Goal: Information Seeking & Learning: Check status

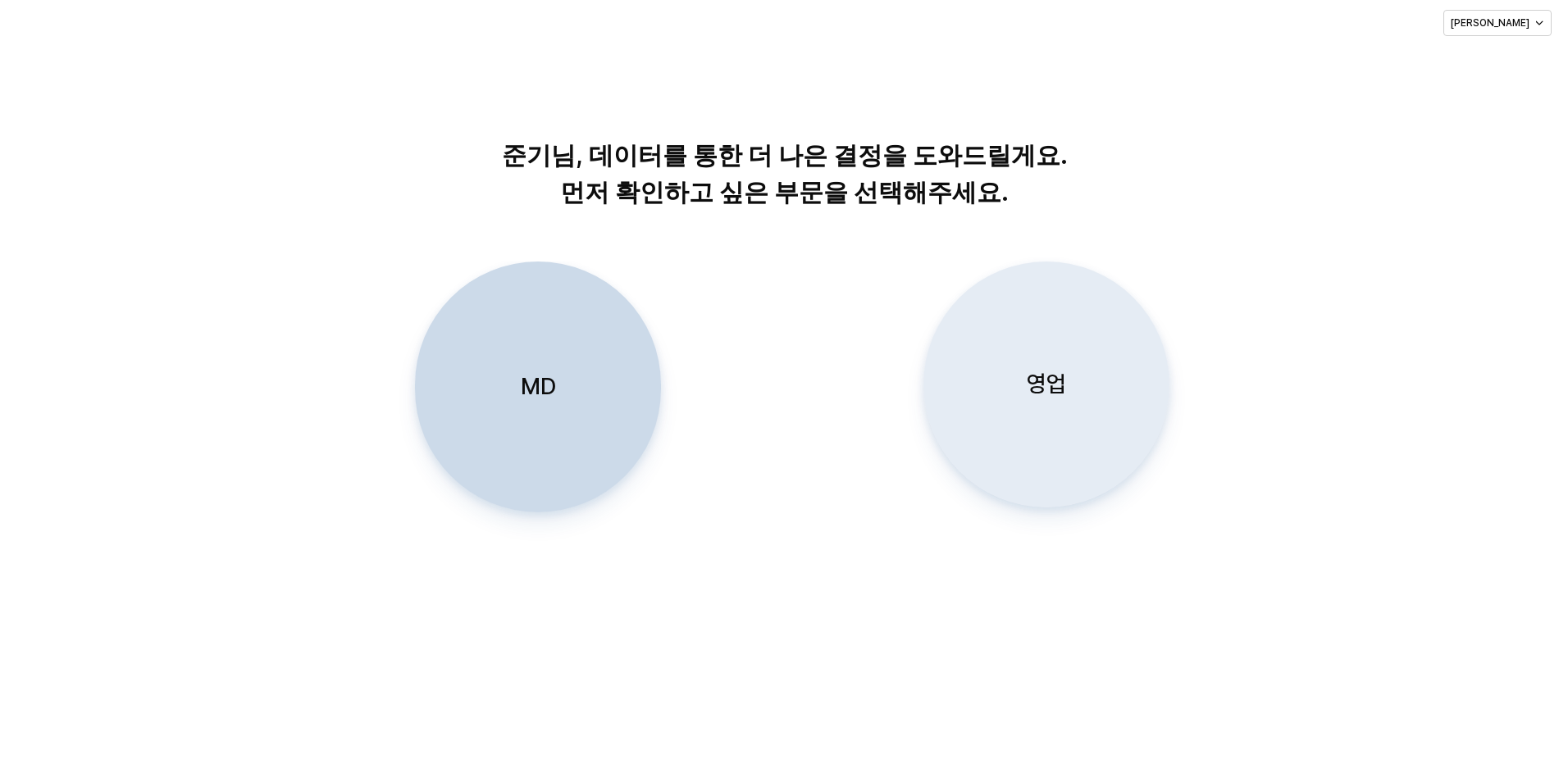
click at [1007, 373] on div "영업" at bounding box center [1046, 384] width 232 height 245
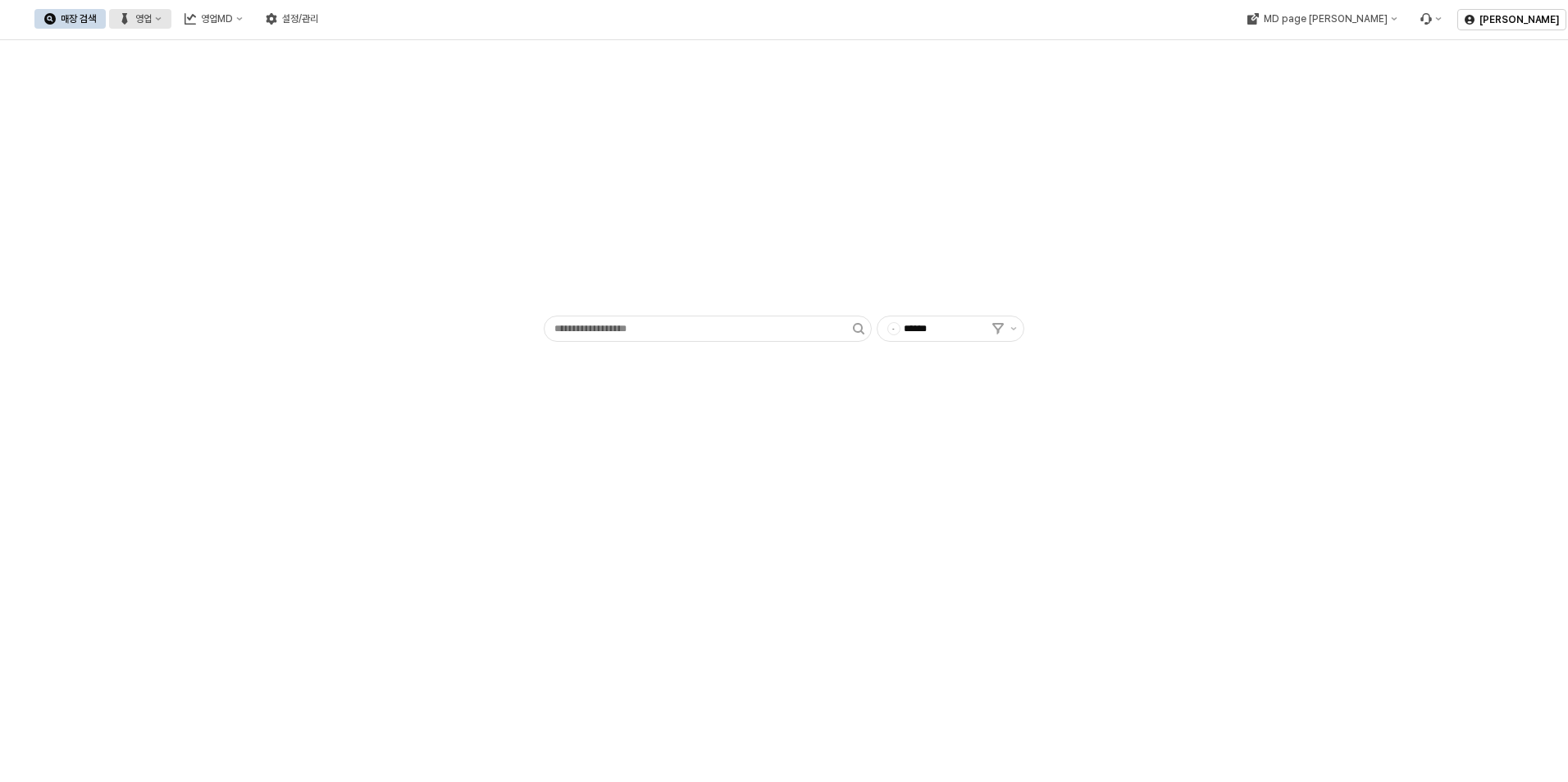
click at [152, 23] on div "영업" at bounding box center [143, 19] width 16 height 11
click at [316, 45] on div "목표매출 달성현황" at bounding box center [323, 49] width 87 height 13
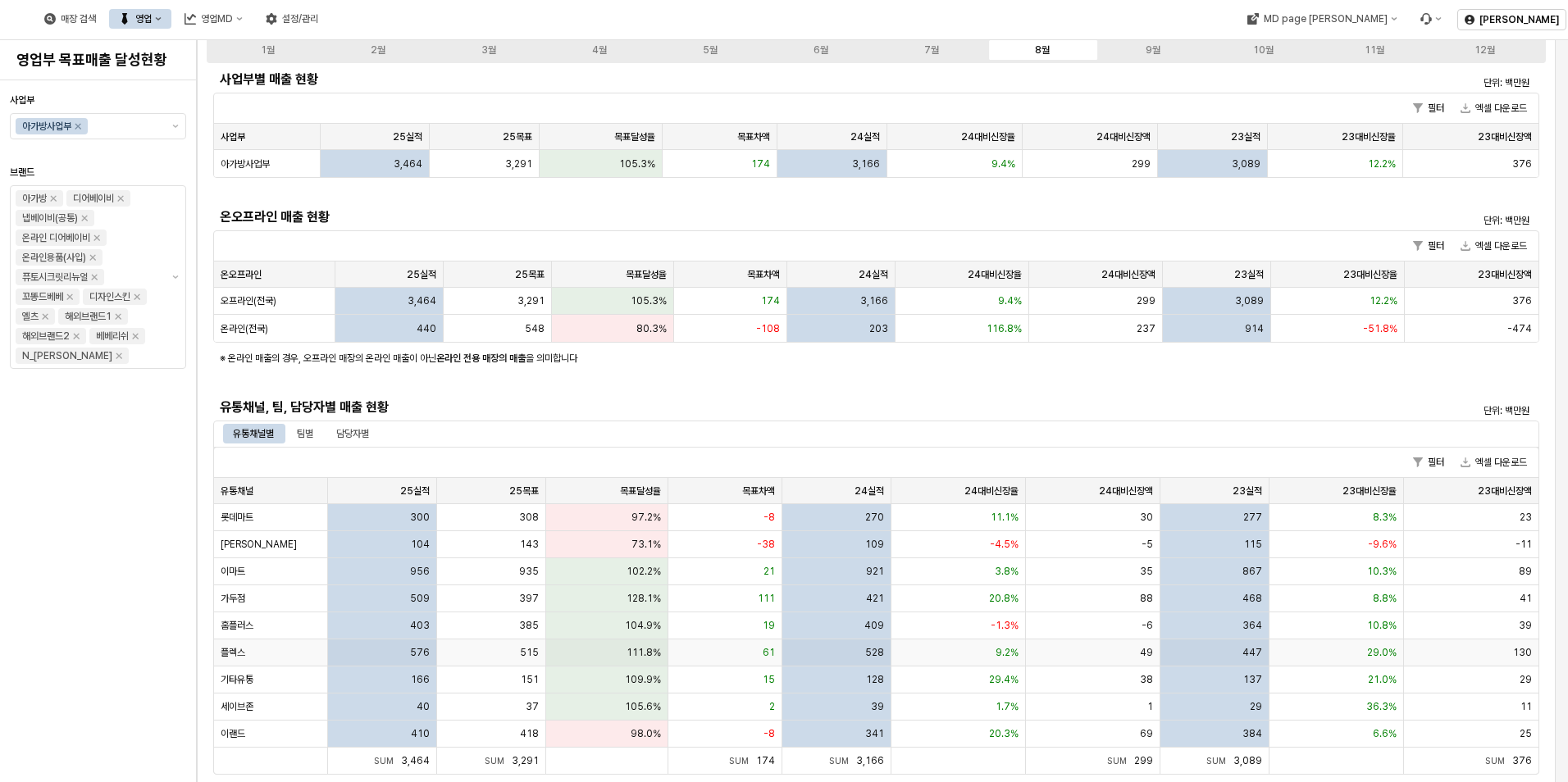
scroll to position [246, 0]
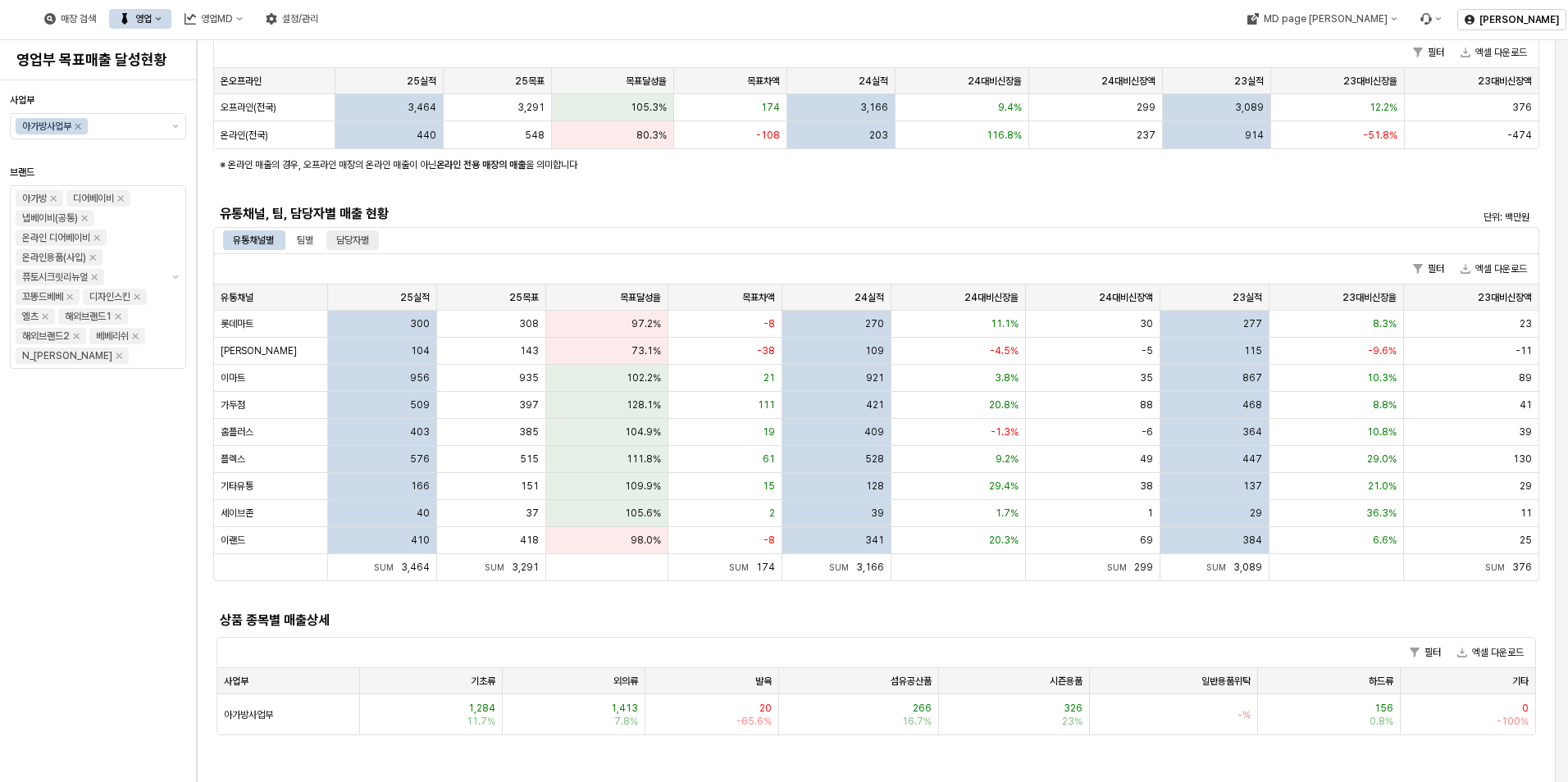
click at [350, 234] on div "담당자별" at bounding box center [352, 240] width 33 height 20
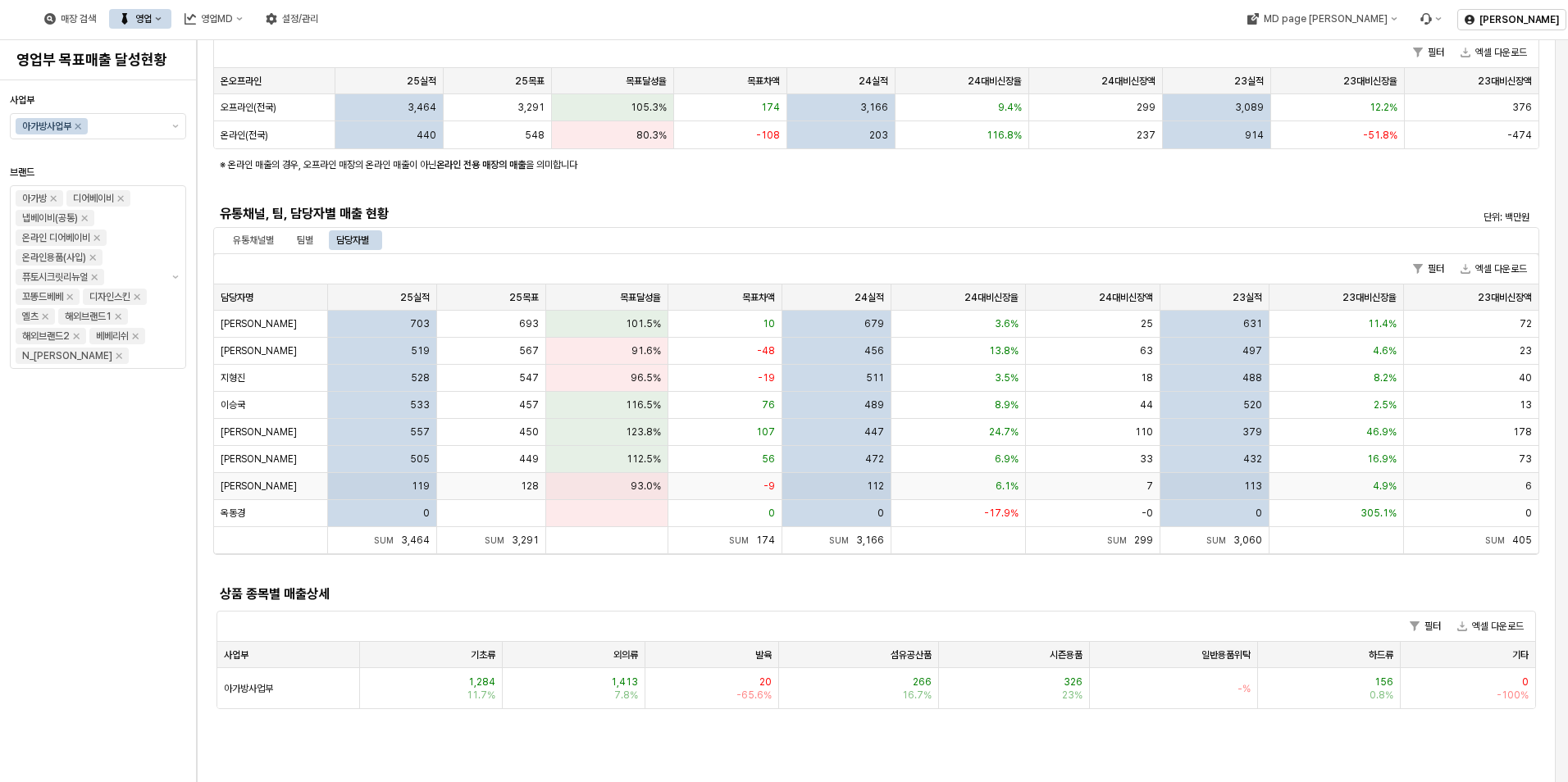
click at [239, 490] on span "[PERSON_NAME]" at bounding box center [258, 486] width 76 height 13
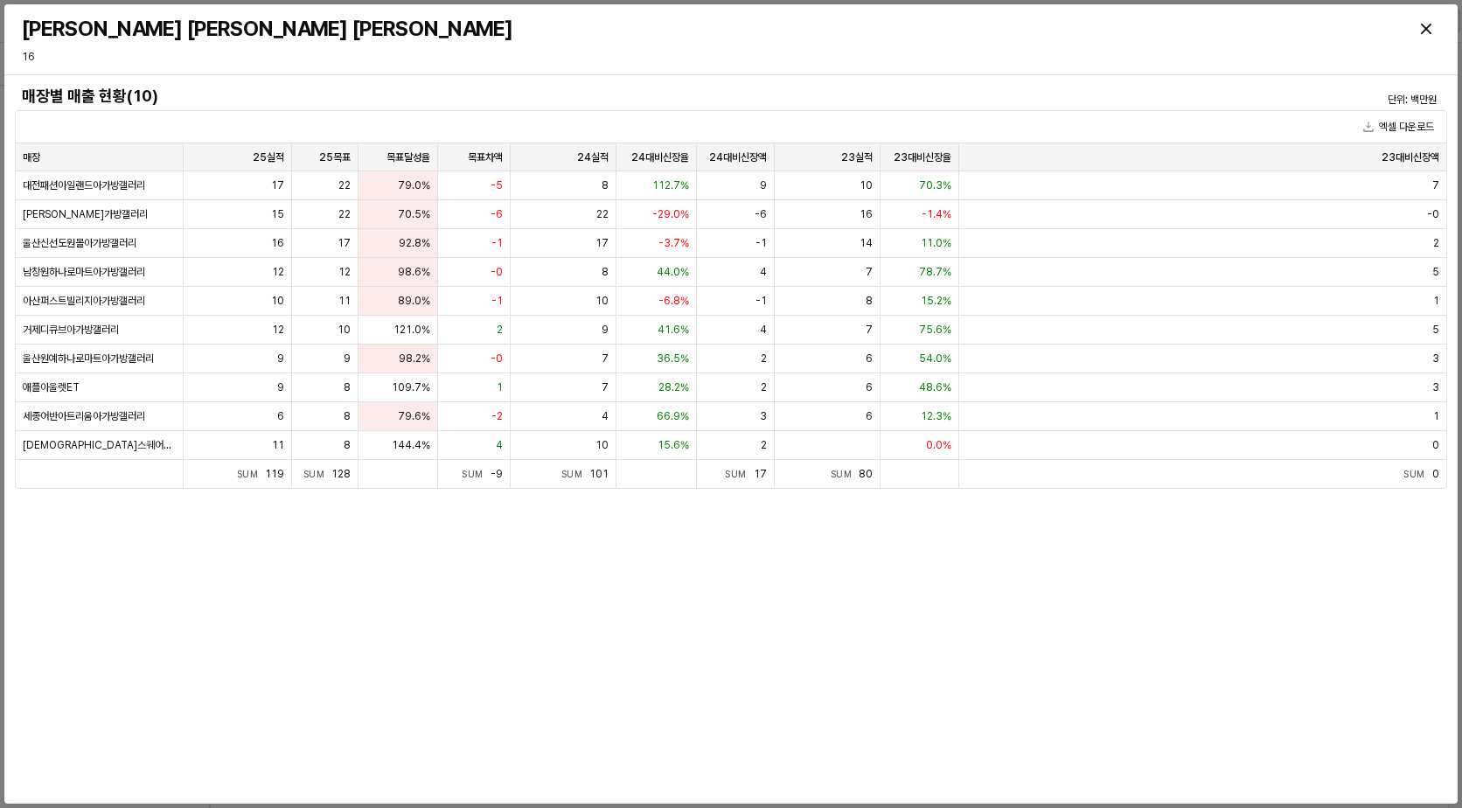
click at [609, 671] on div "매장별 매출 현황(10) 단위: 백만원 엑셀 다운로드 매장 매장 25실적 25실적 25목표 25목표 목표달성율 목표달성율 목표차액 목표차액 2…" at bounding box center [731, 439] width 1432 height 714
click at [1415, 21] on div "Close" at bounding box center [1426, 29] width 26 height 26
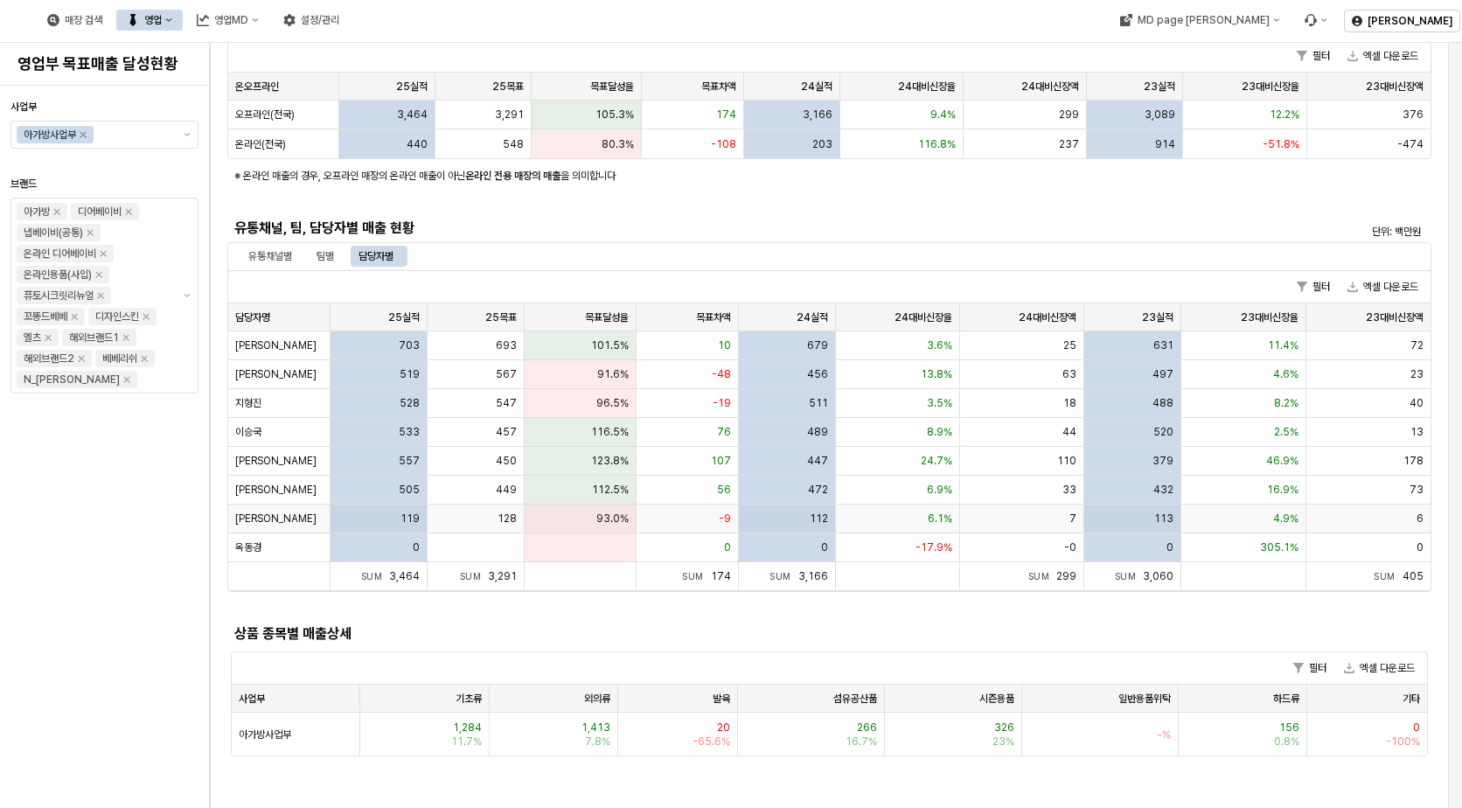
click at [257, 512] on span "[PERSON_NAME]" at bounding box center [275, 518] width 81 height 14
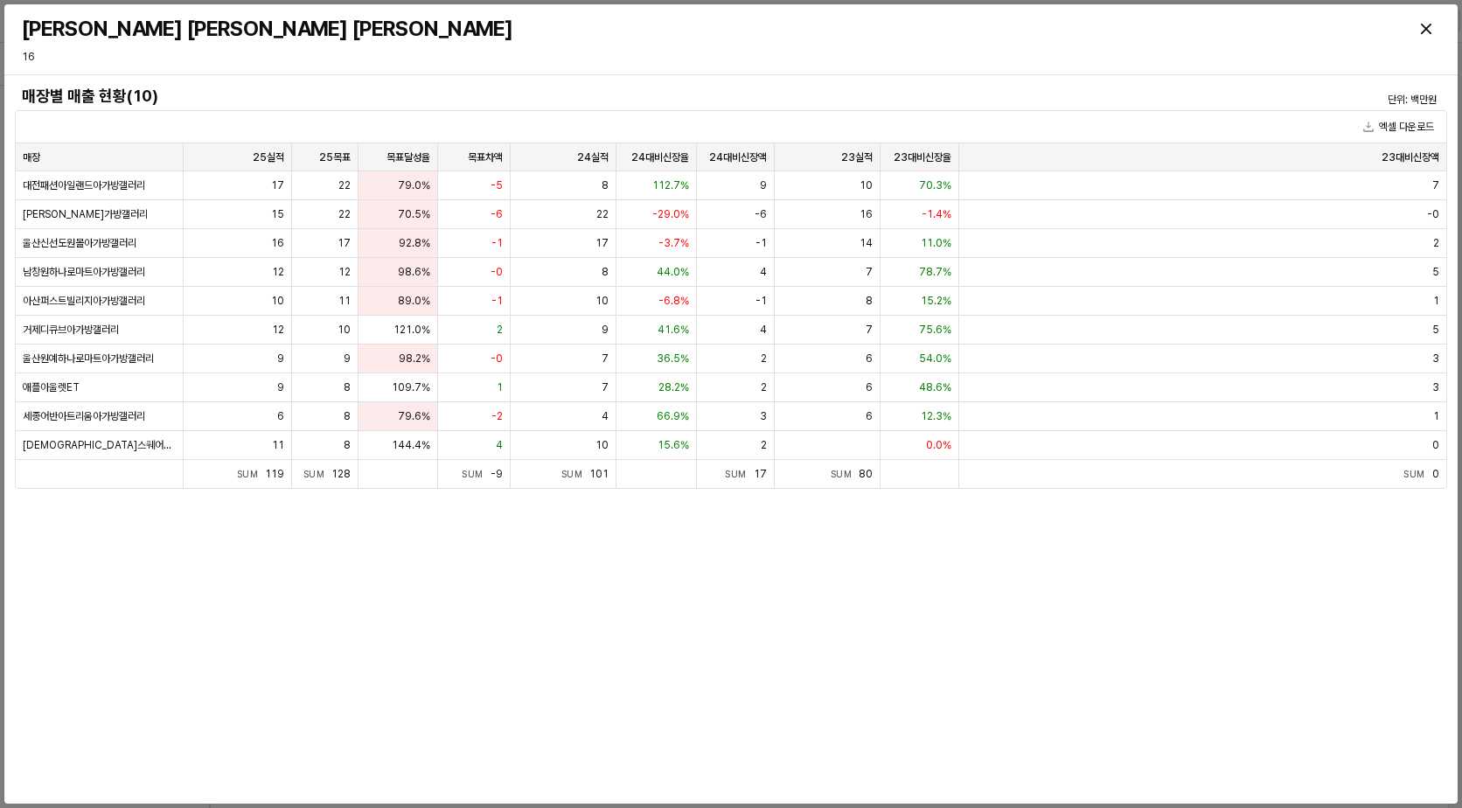
click at [447, 625] on div "매장별 매출 현황(10) 단위: 백만원 엑셀 다운로드 매장 매장 25실적 25실적 25목표 25목표 목표달성율 목표달성율 목표차액 목표차액 2…" at bounding box center [731, 439] width 1432 height 714
click at [1423, 22] on div "Close" at bounding box center [1426, 29] width 26 height 26
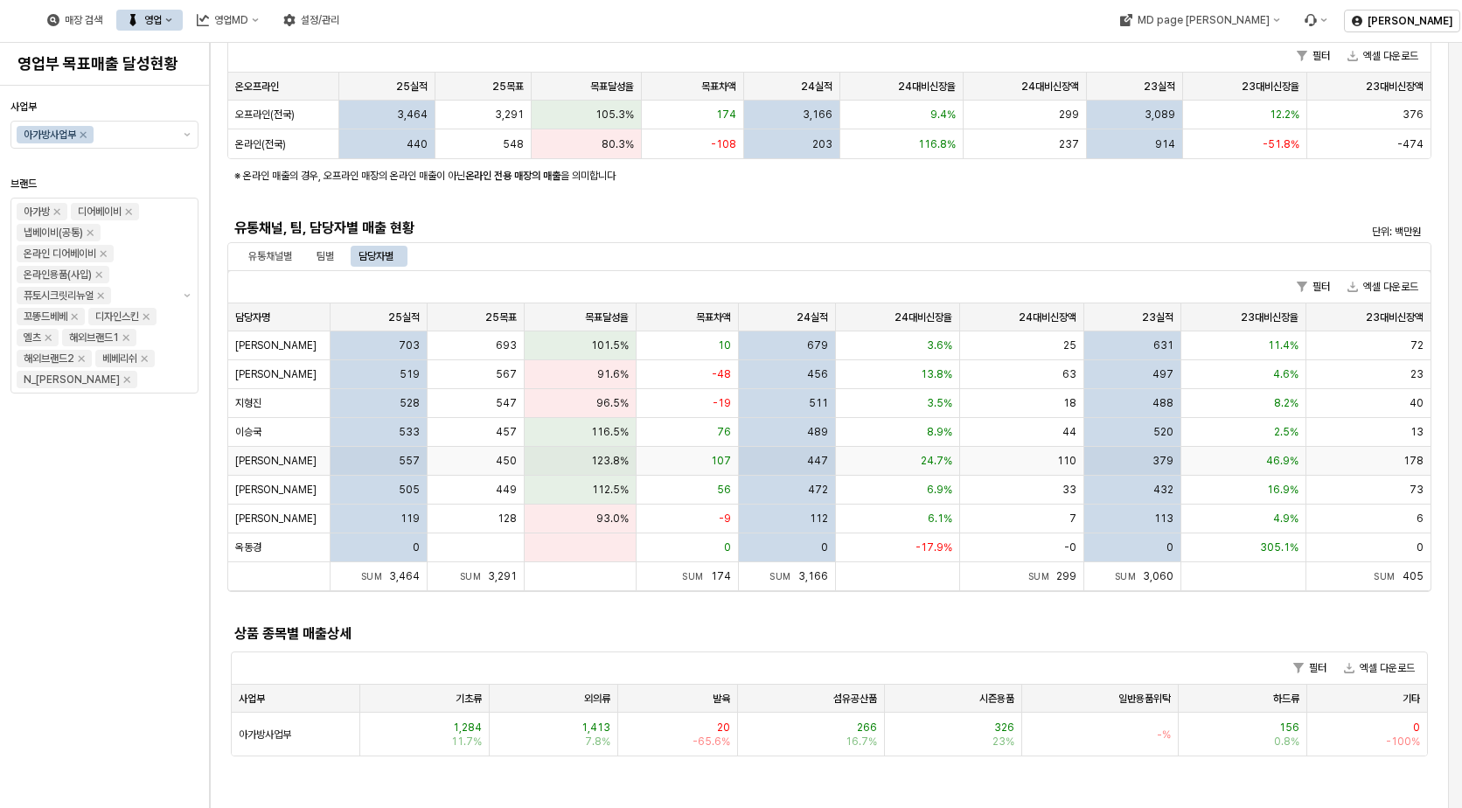
click at [243, 458] on span "이세경" at bounding box center [275, 461] width 81 height 14
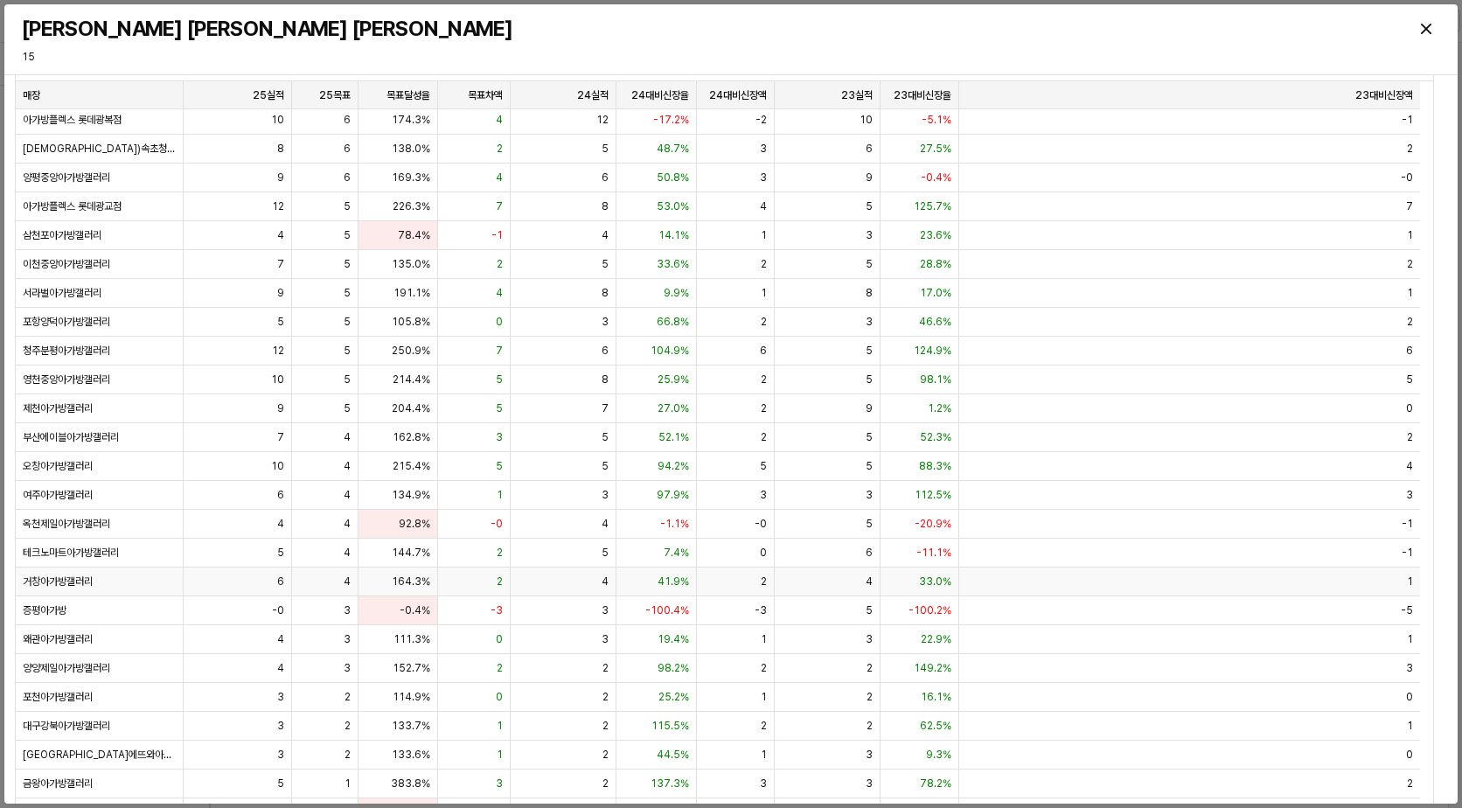
scroll to position [118, 0]
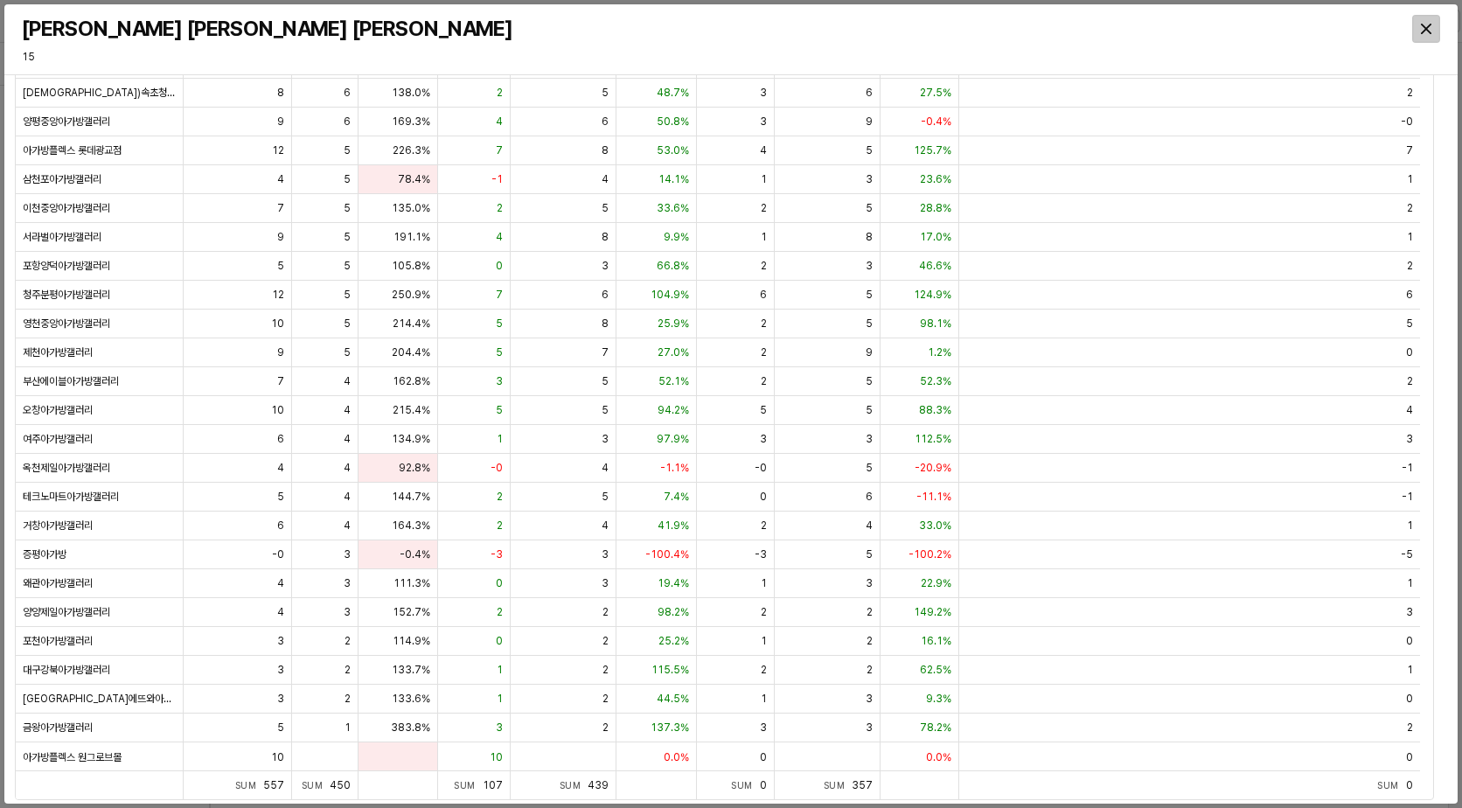
click at [1427, 35] on div "Close" at bounding box center [1426, 29] width 26 height 26
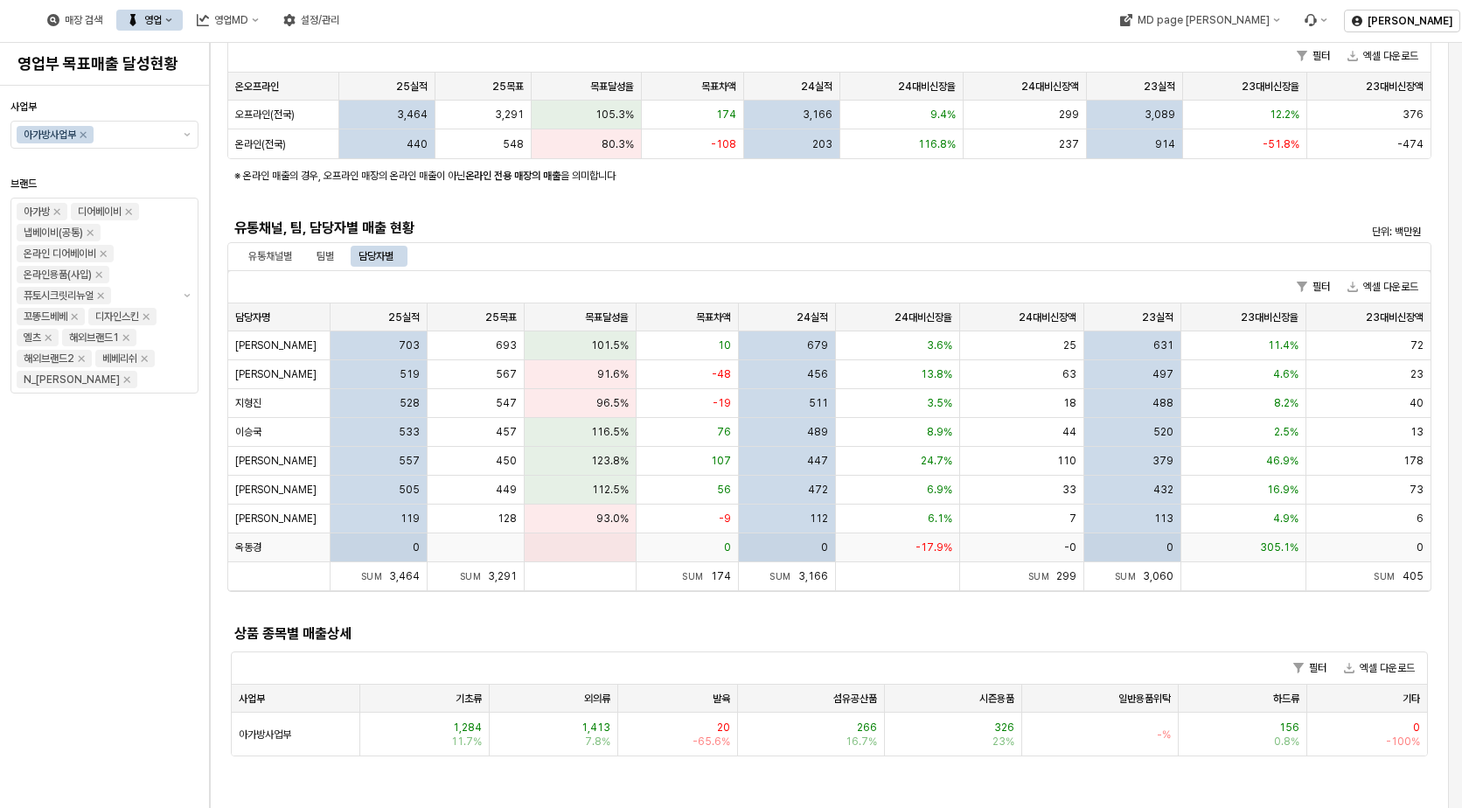
click at [258, 533] on div "옥동경" at bounding box center [279, 547] width 102 height 29
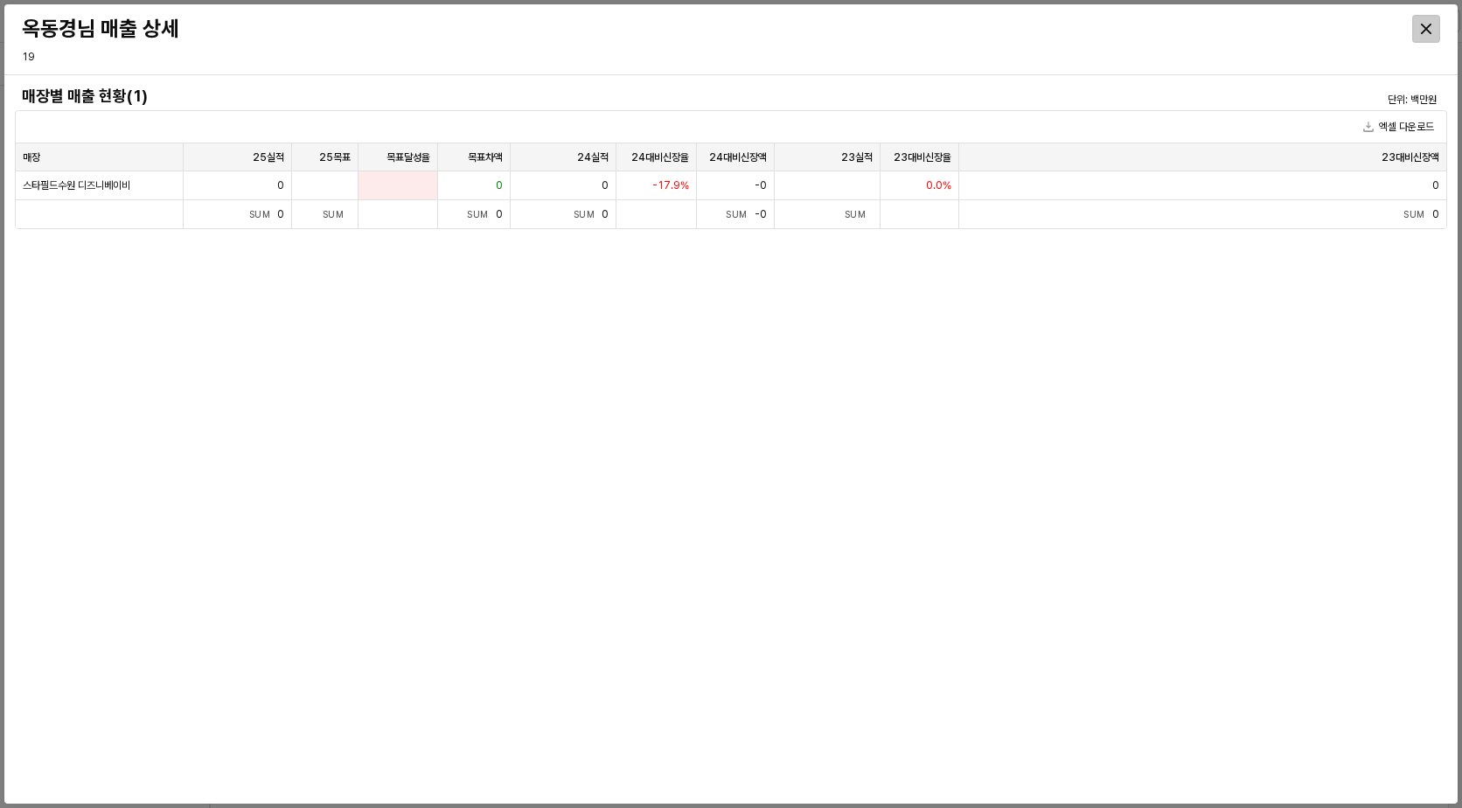
click at [1438, 24] on div "Close" at bounding box center [1426, 29] width 26 height 26
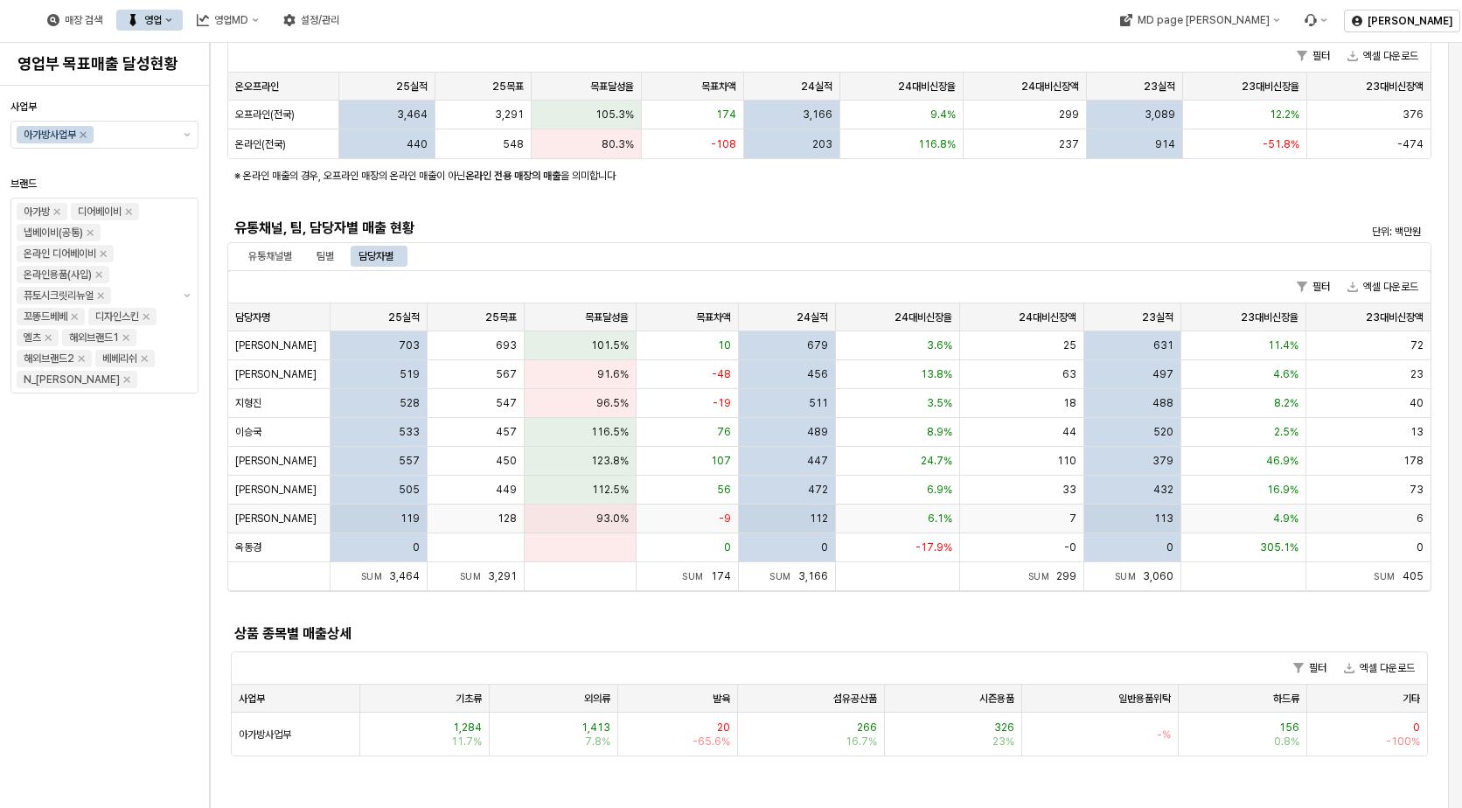
click at [238, 517] on span "[PERSON_NAME]" at bounding box center [275, 518] width 81 height 14
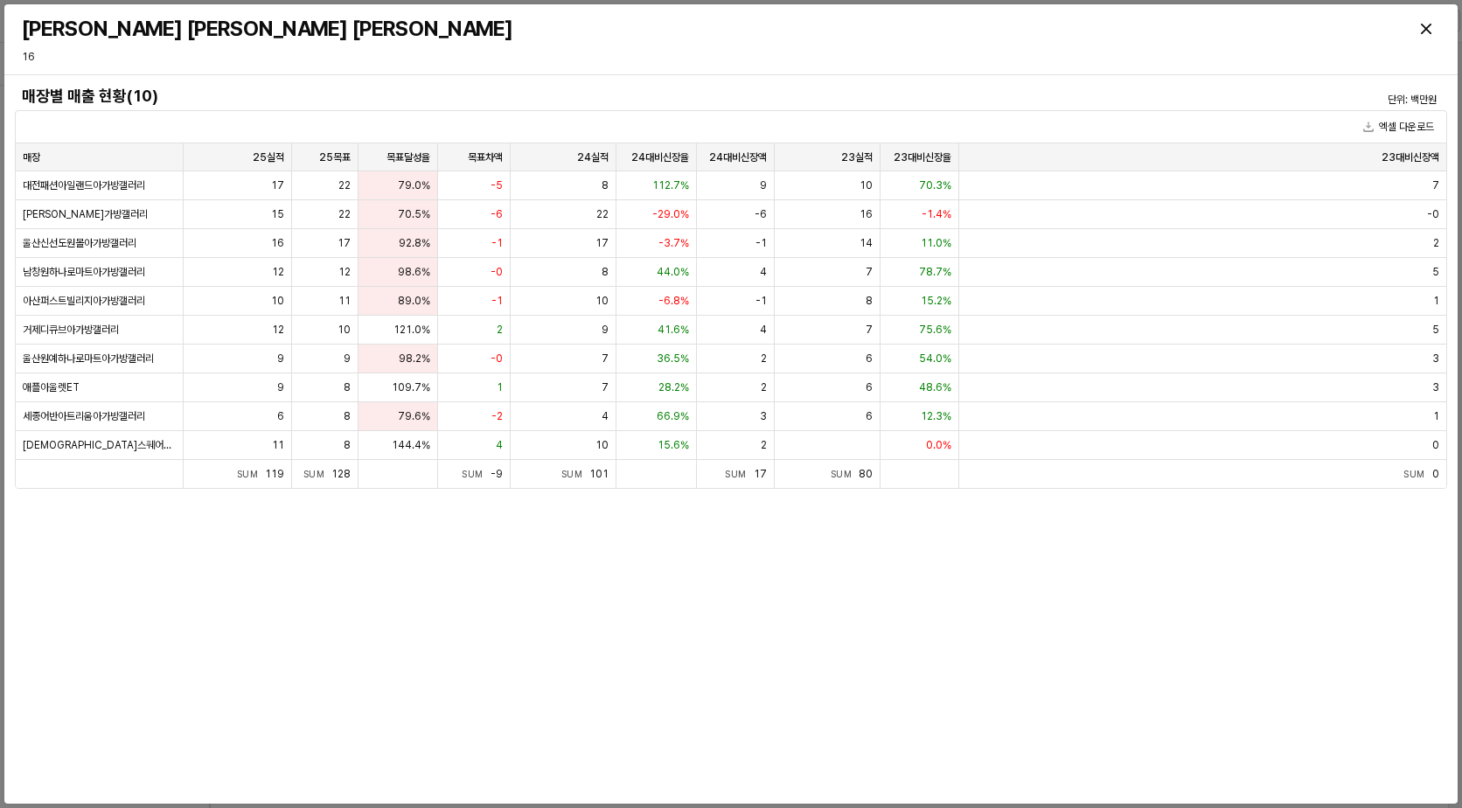
click at [238, 512] on div "매장별 매출 현황(10) 단위: 백만원 엑셀 다운로드 매장 매장 25실적 25실적 25목표 25목표 목표달성율 목표달성율 목표차액 목표차액 2…" at bounding box center [731, 439] width 1432 height 714
click at [1419, 30] on div "Close" at bounding box center [1426, 29] width 26 height 26
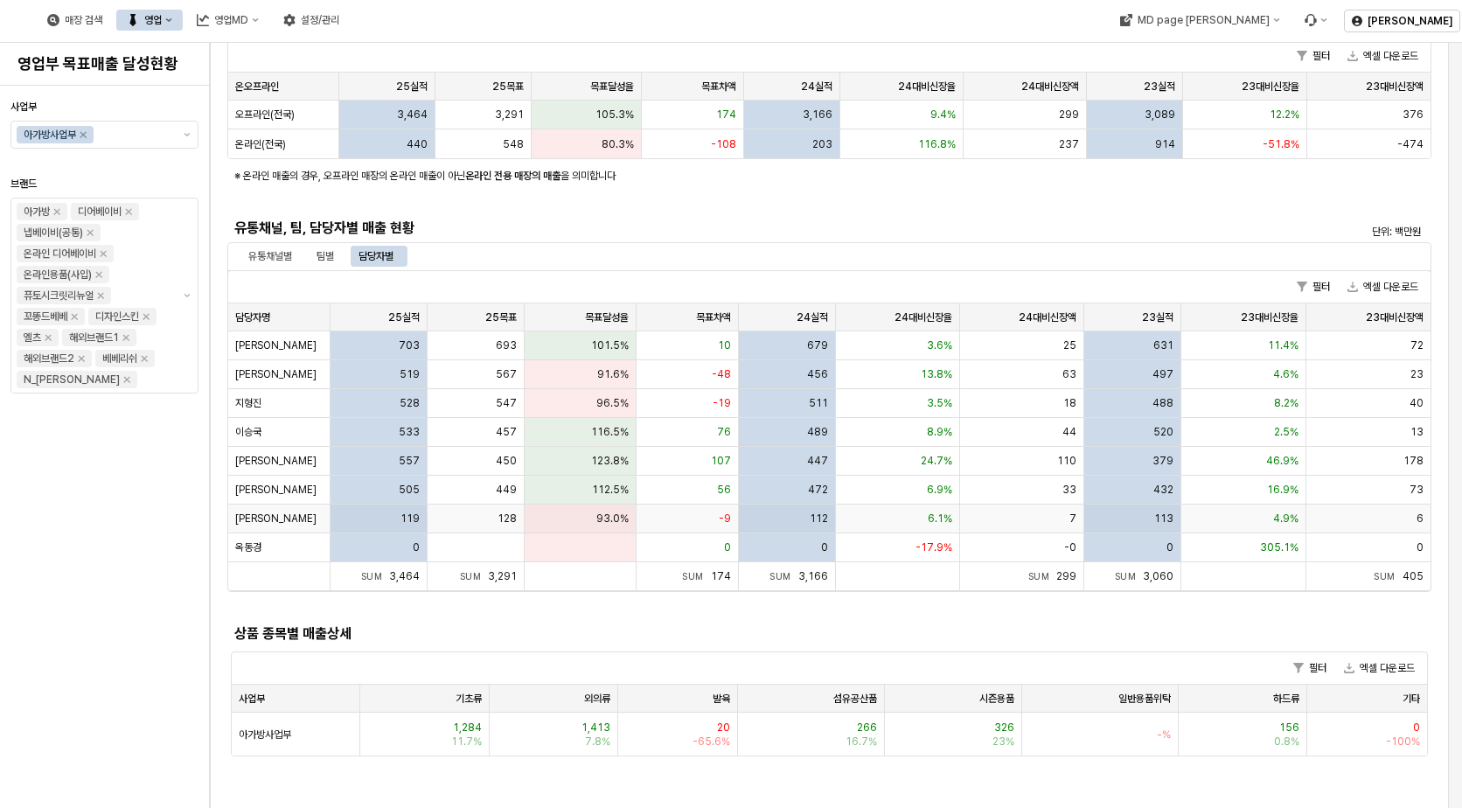
click at [267, 523] on div "[PERSON_NAME]" at bounding box center [279, 518] width 102 height 29
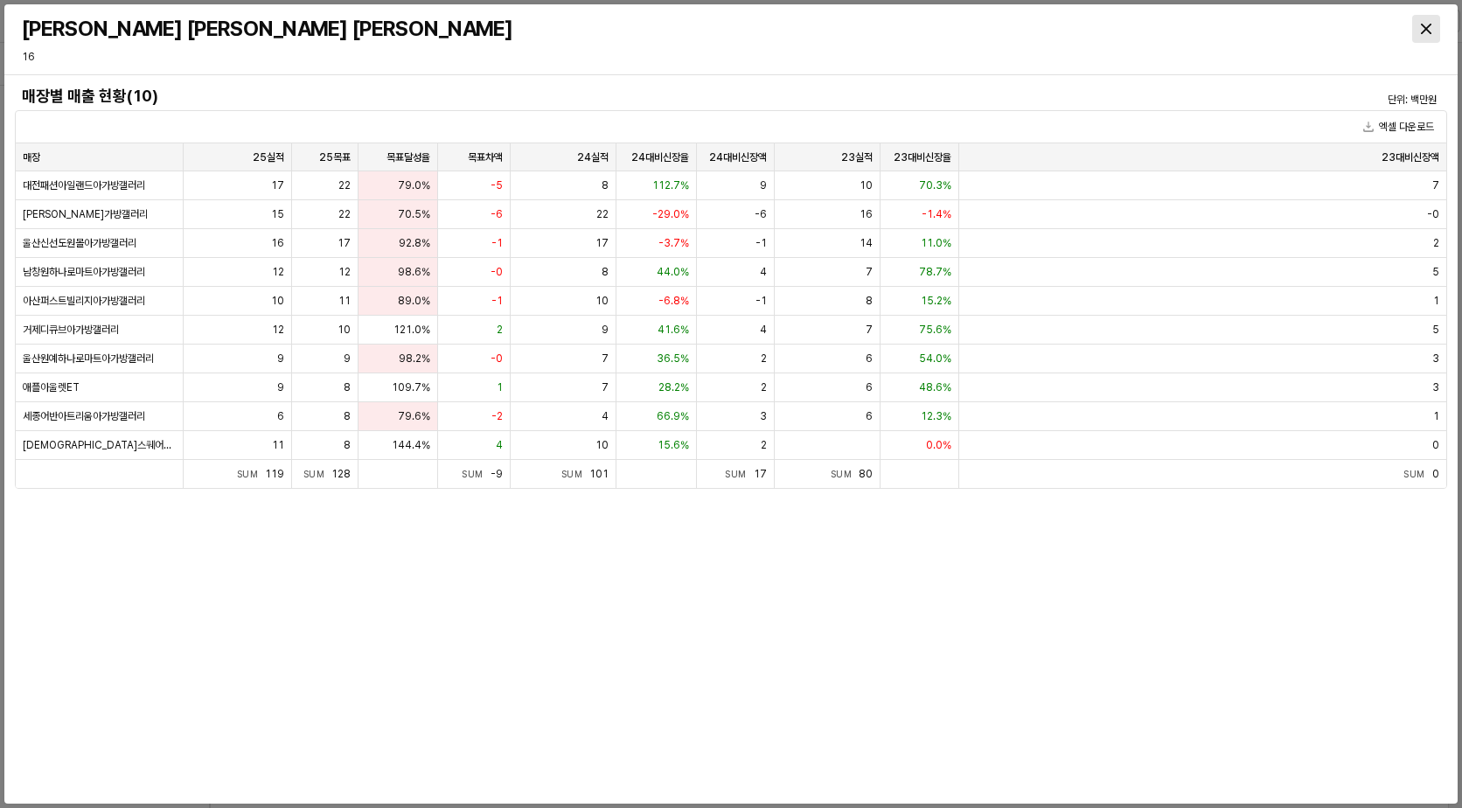
click at [1437, 38] on div "Close" at bounding box center [1426, 29] width 26 height 26
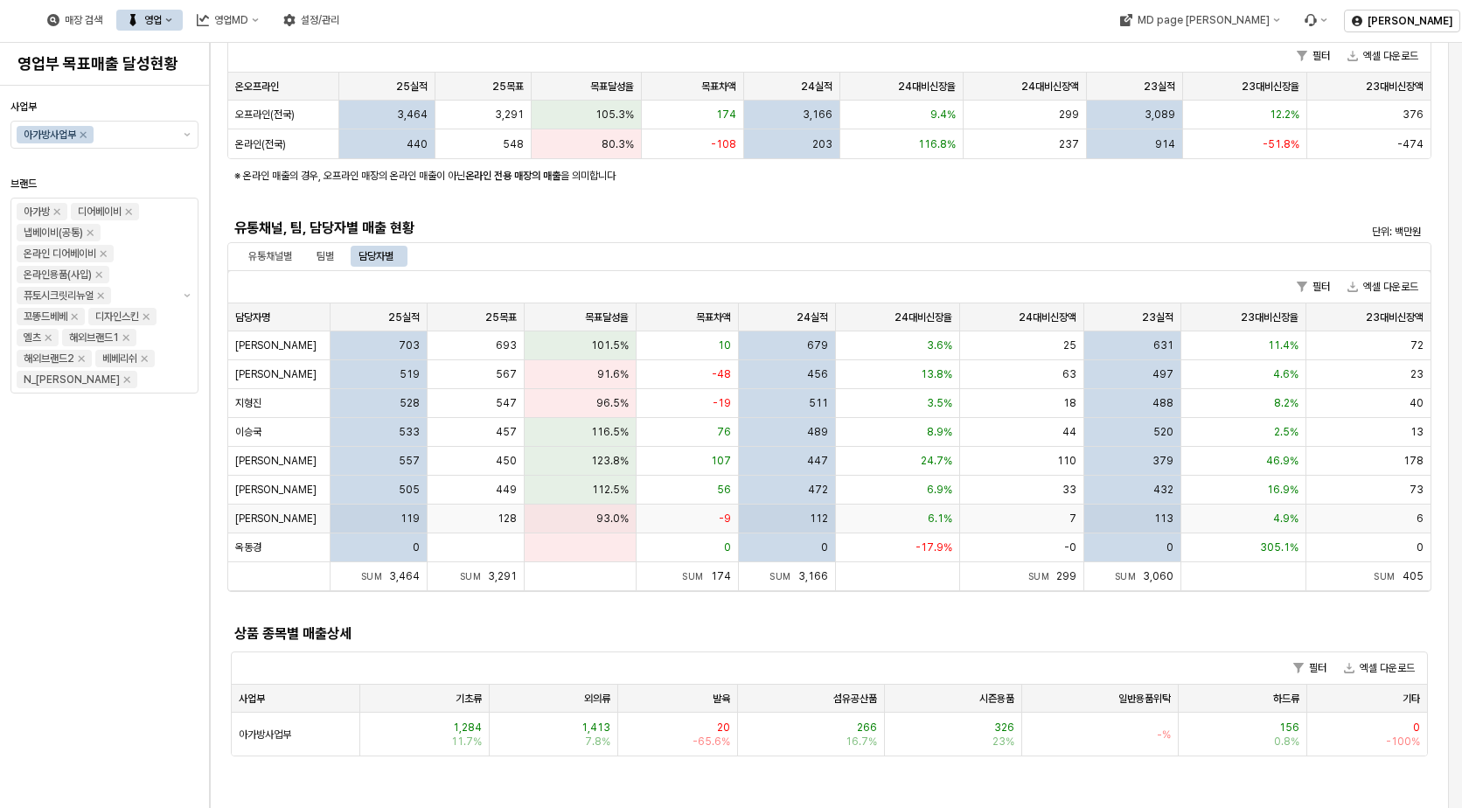
click at [570, 519] on div "93.0%" at bounding box center [580, 518] width 111 height 29
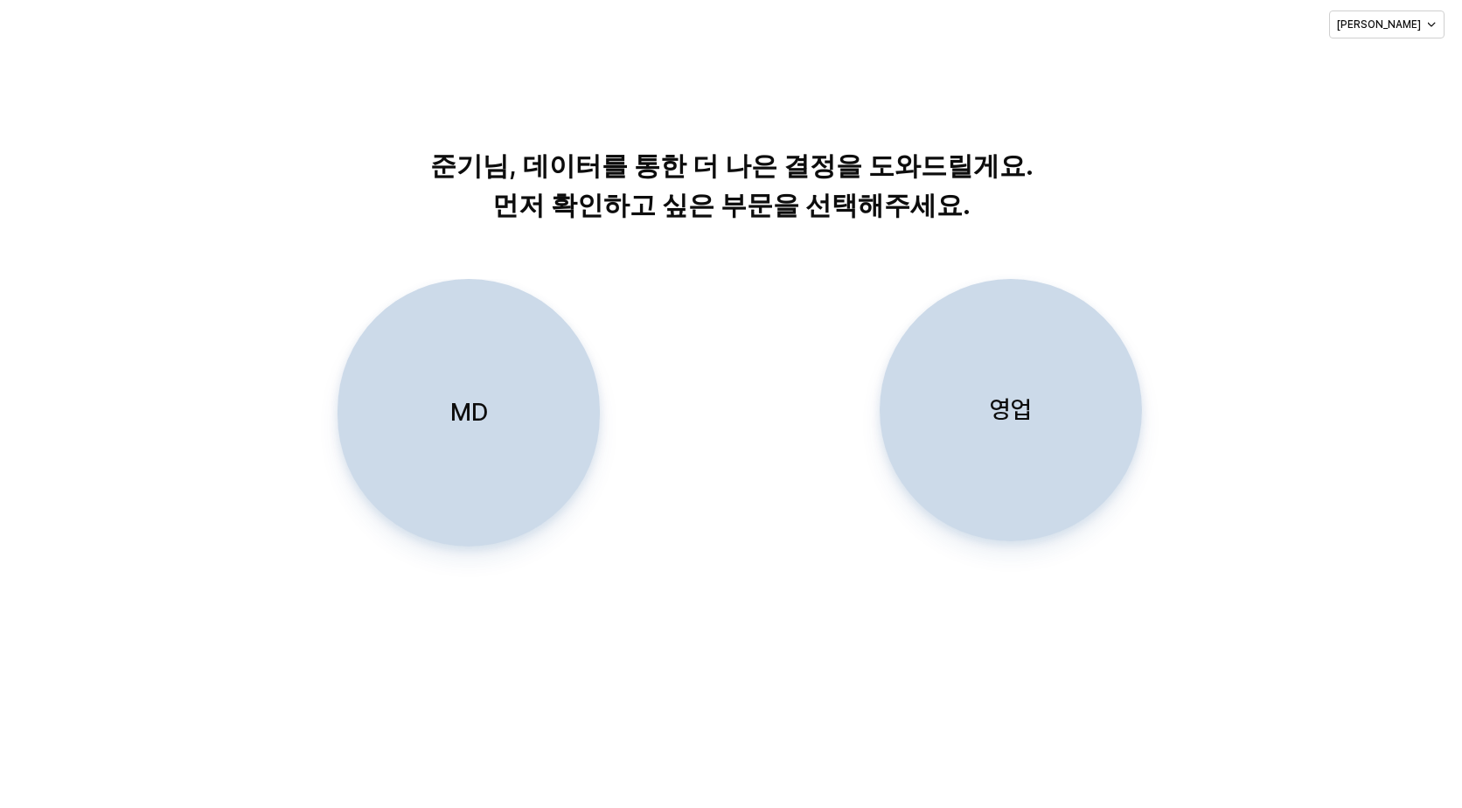
click at [1022, 459] on div "영업" at bounding box center [1010, 410] width 247 height 261
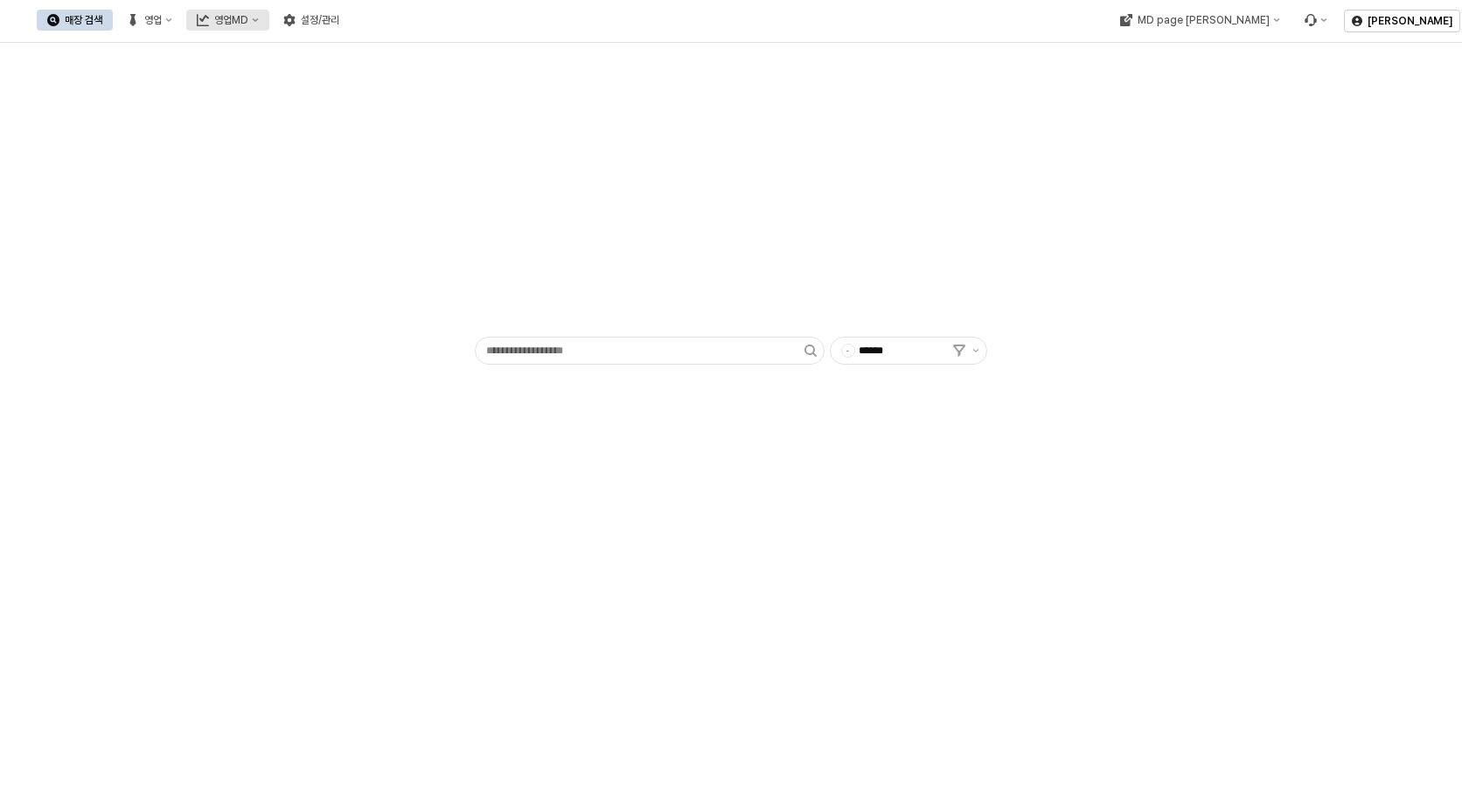
click at [269, 19] on button "영업MD" at bounding box center [227, 20] width 83 height 21
click at [414, 172] on div "이월 매출현황" at bounding box center [415, 171] width 93 height 14
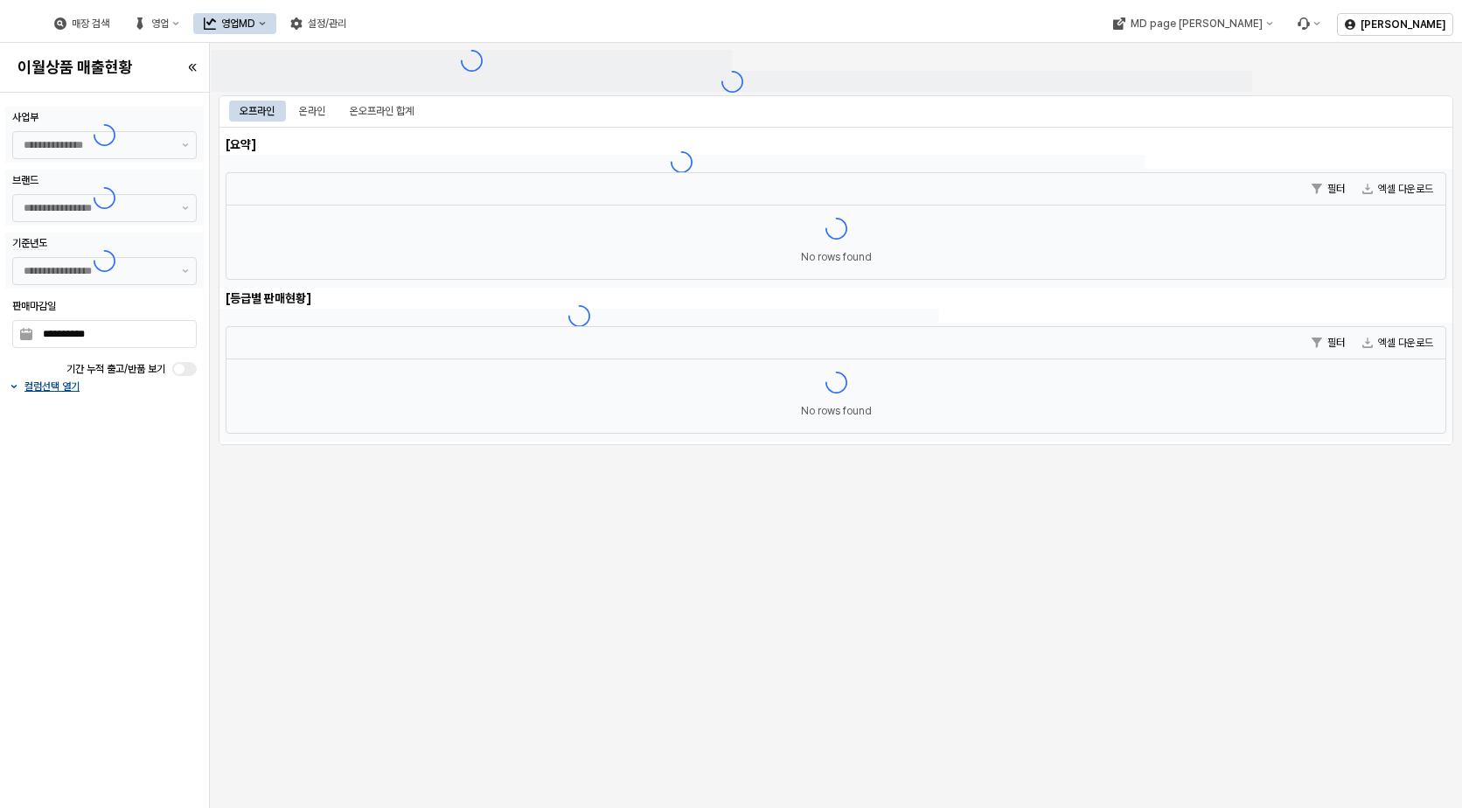
type input "******"
type input "***"
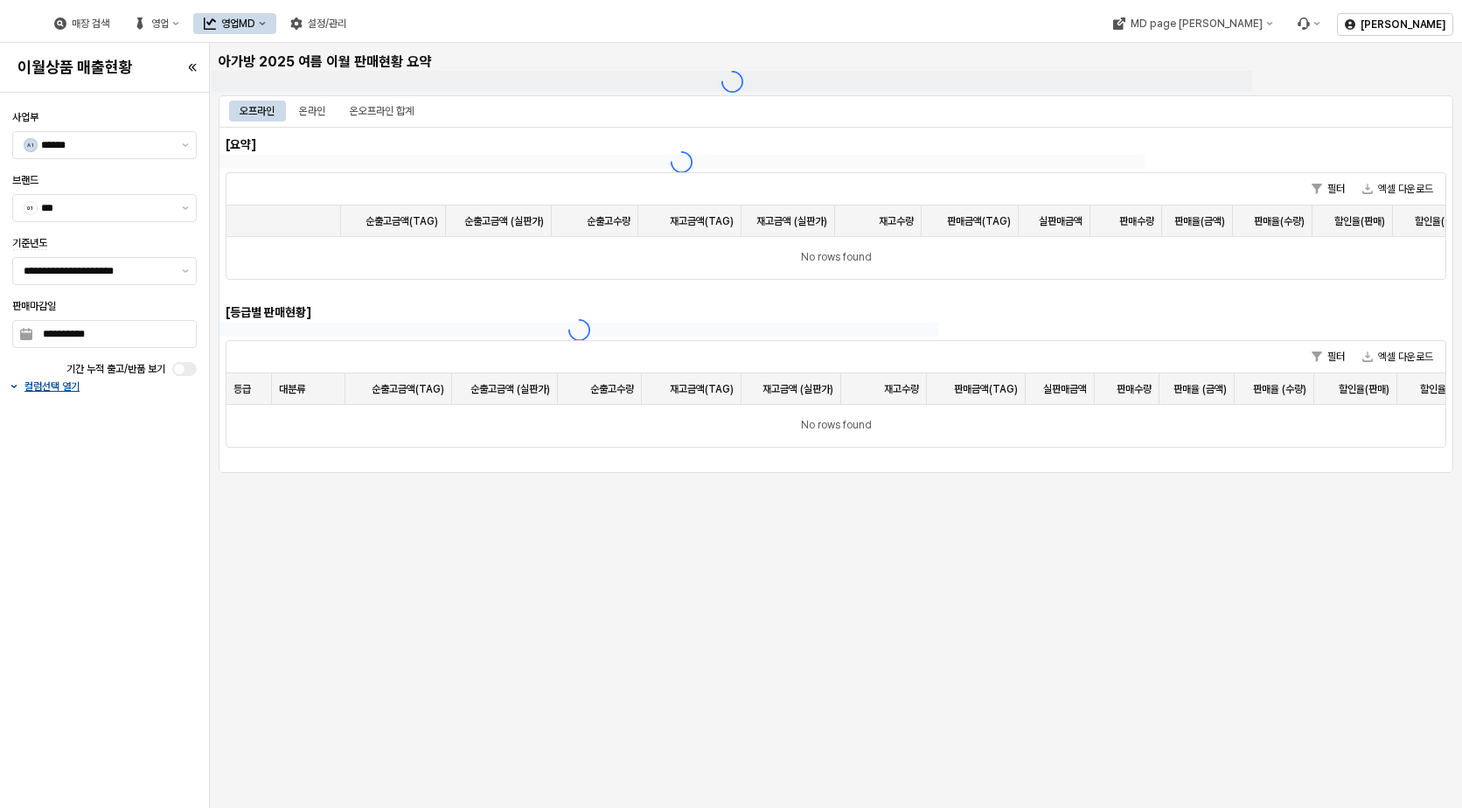
type input "**********"
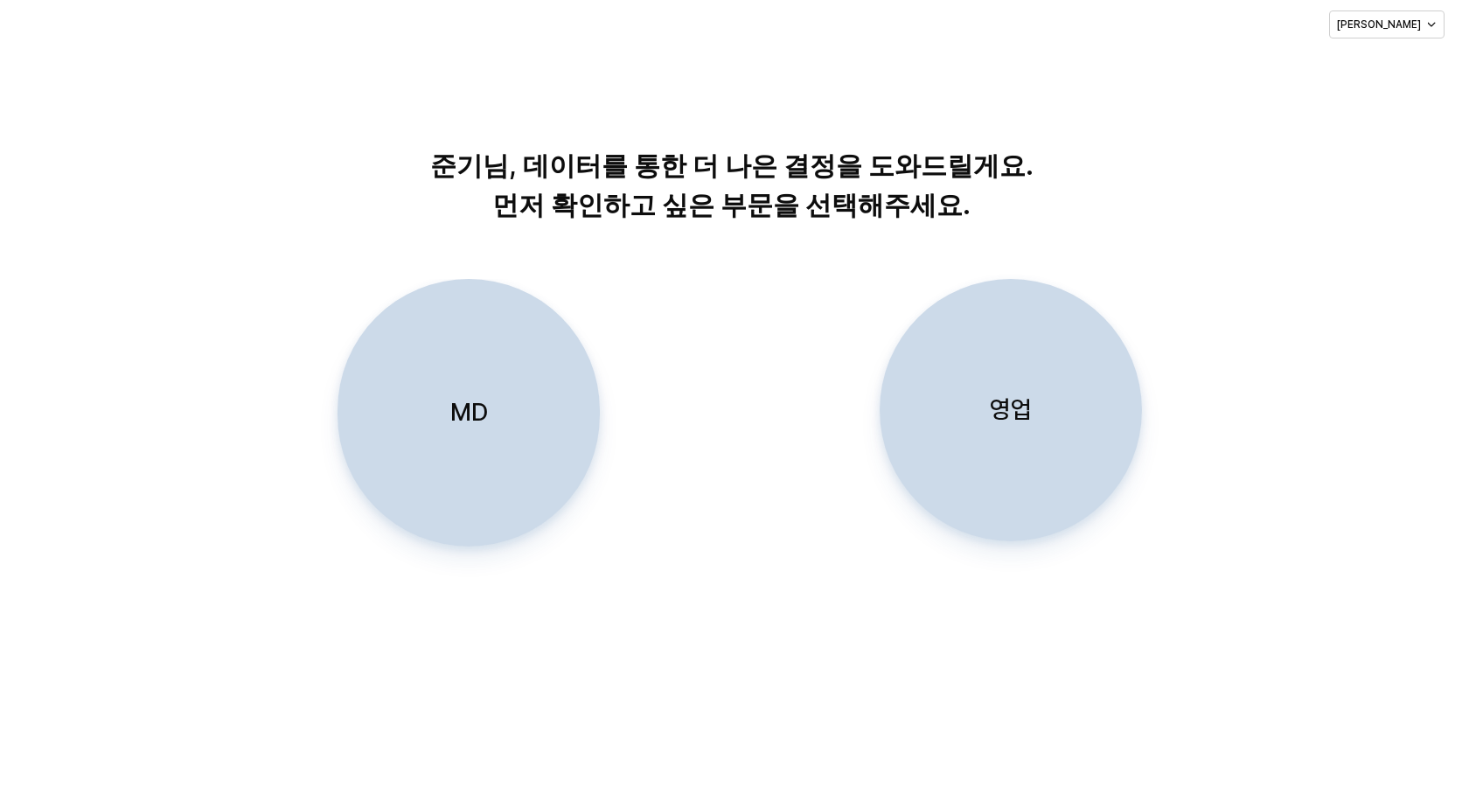
click at [984, 379] on div "영업" at bounding box center [1010, 410] width 247 height 261
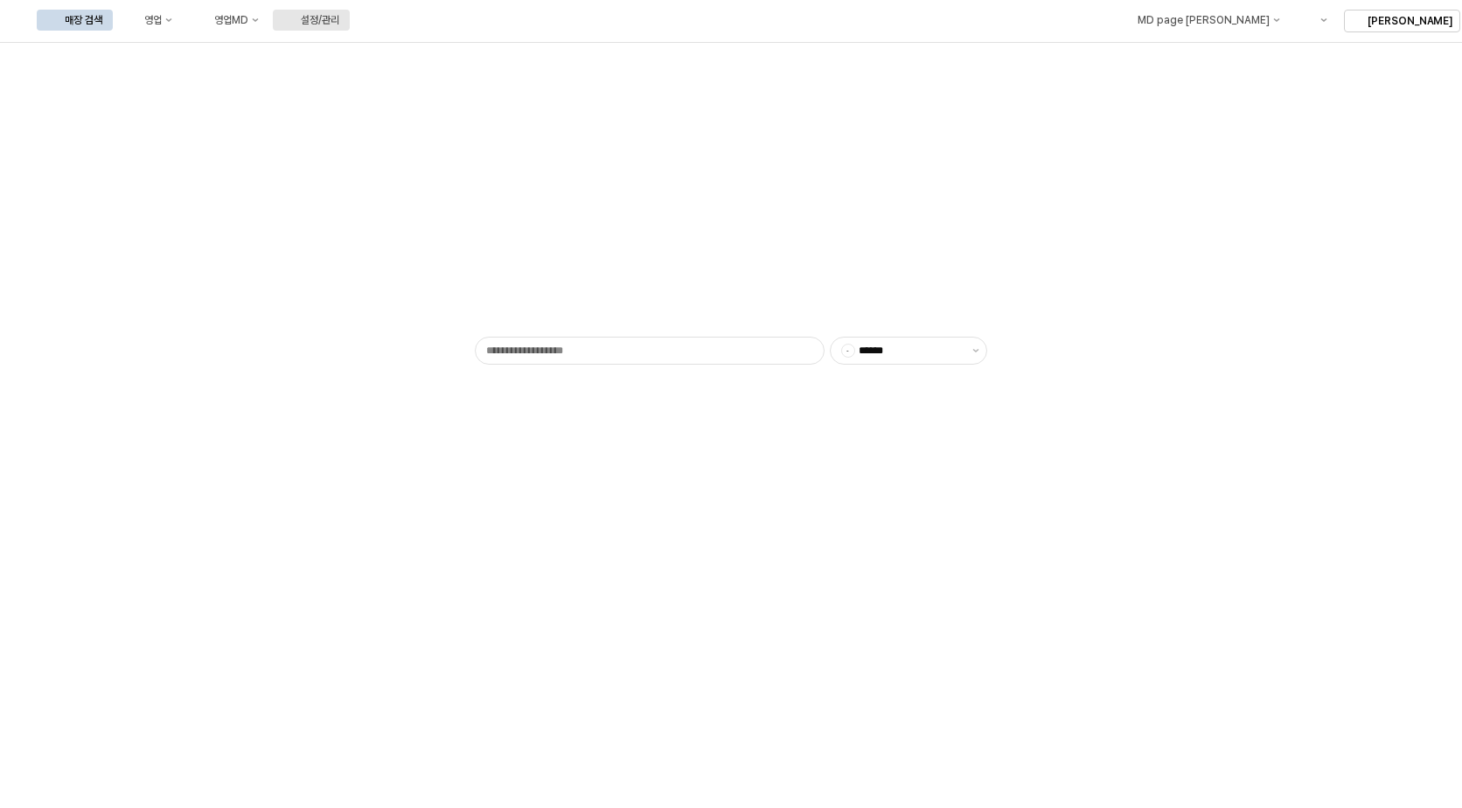
click at [339, 14] on div "설정/관리" at bounding box center [320, 20] width 38 height 12
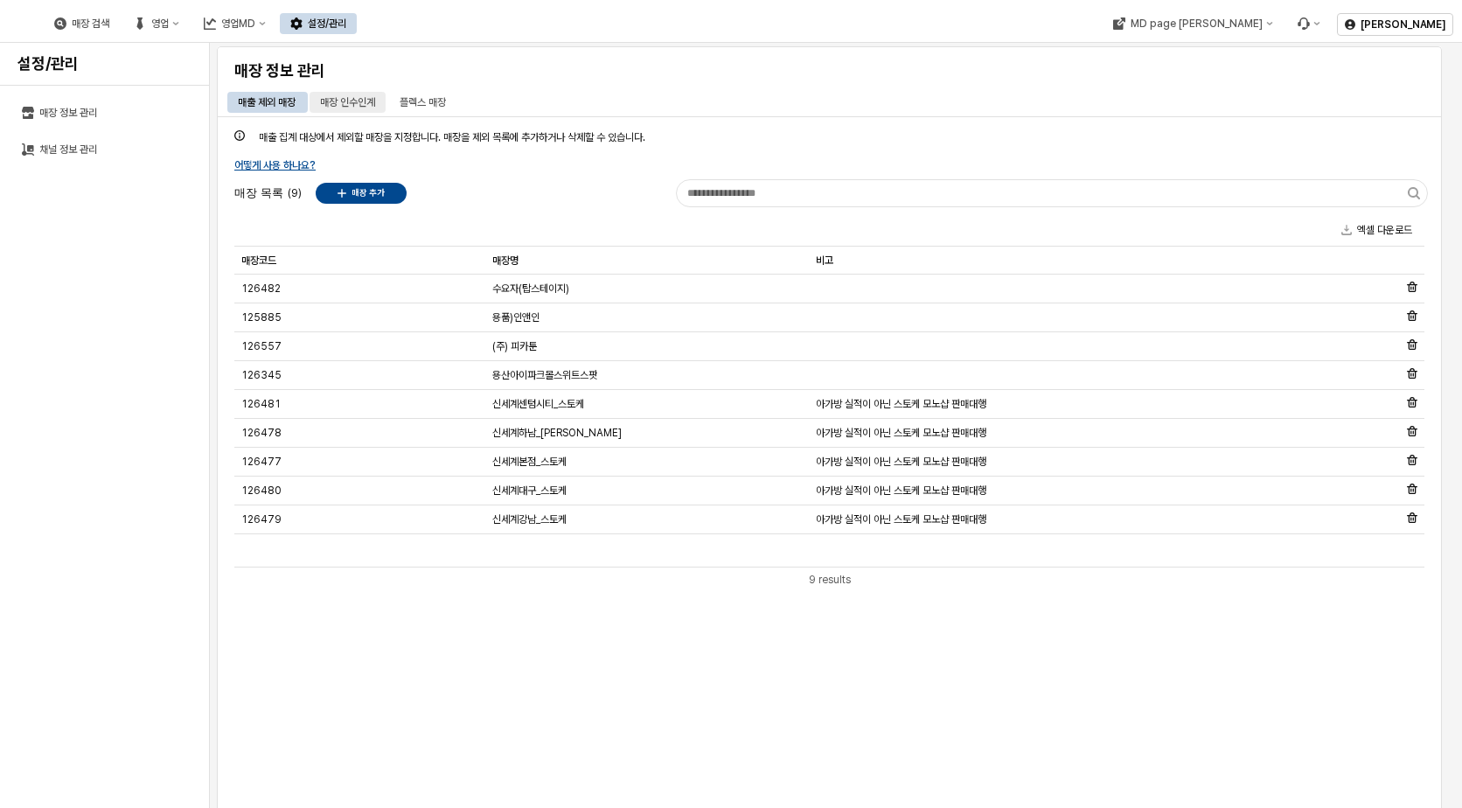
click at [354, 101] on div "매장 인수인계" at bounding box center [347, 102] width 55 height 21
